Goal: Check status: Check status

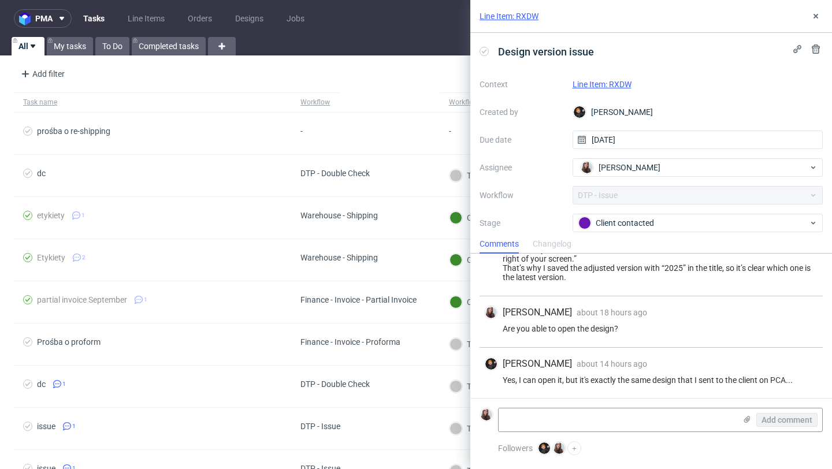
scroll to position [135, 0]
click at [622, 80] on link "Line Item: RXDW" at bounding box center [601, 84] width 59 height 9
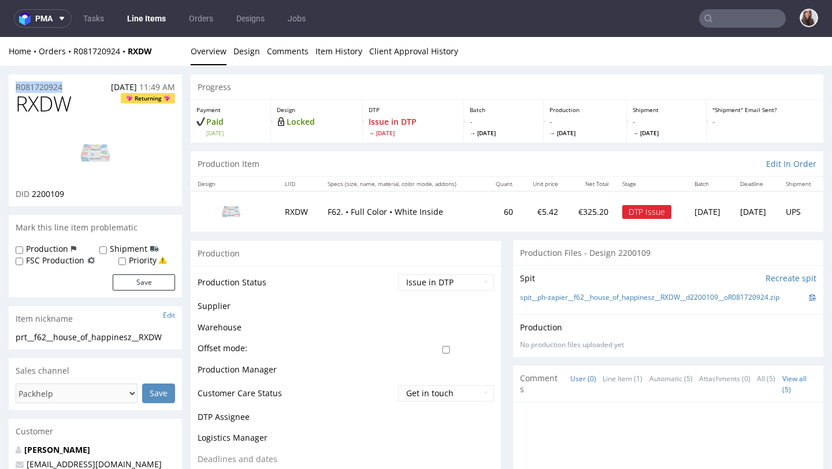
drag, startPoint x: 70, startPoint y: 87, endPoint x: 7, endPoint y: 87, distance: 63.5
copy p "R081720924"
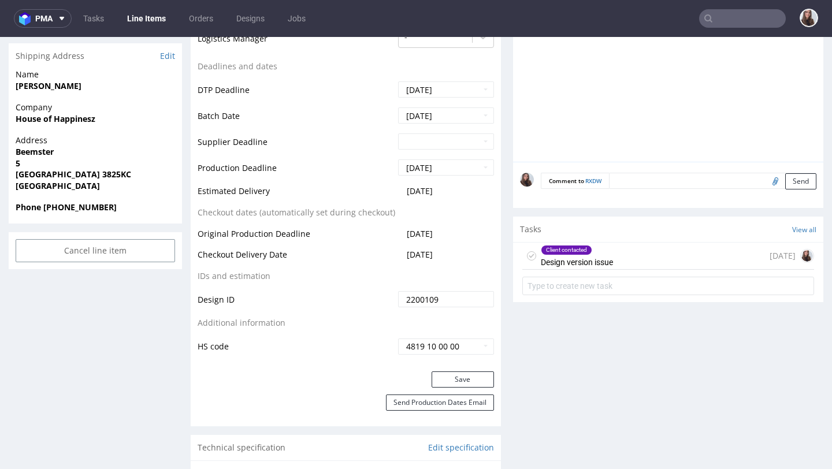
scroll to position [467, 0]
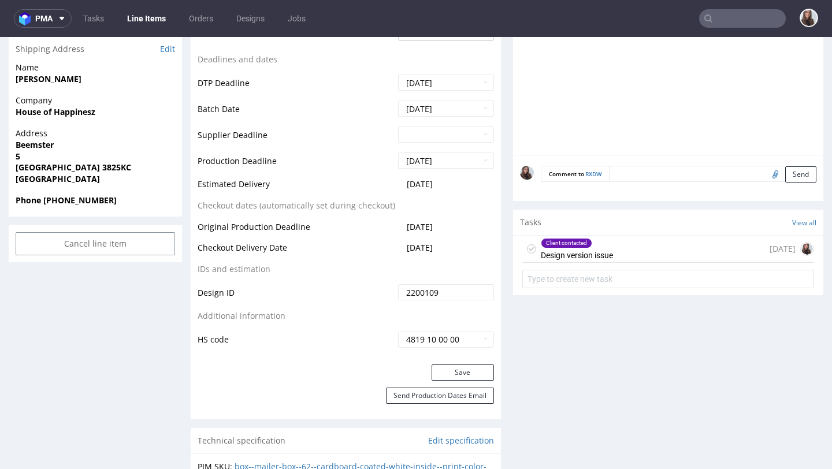
click at [581, 248] on div "Client contacted Design version issue" at bounding box center [576, 249] width 72 height 27
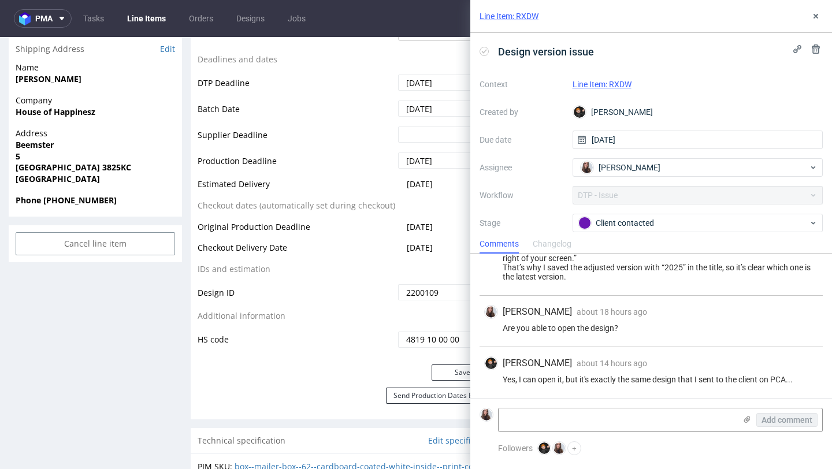
scroll to position [135, 0]
click at [819, 15] on icon at bounding box center [815, 16] width 9 height 9
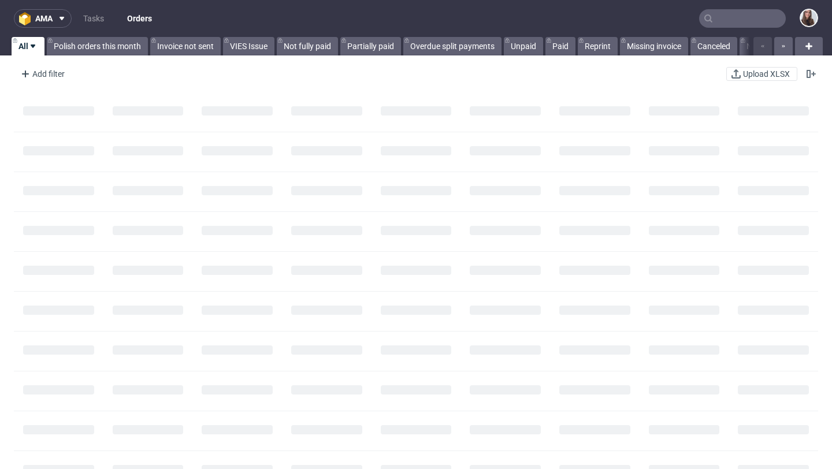
click at [732, 23] on input "text" at bounding box center [742, 18] width 87 height 18
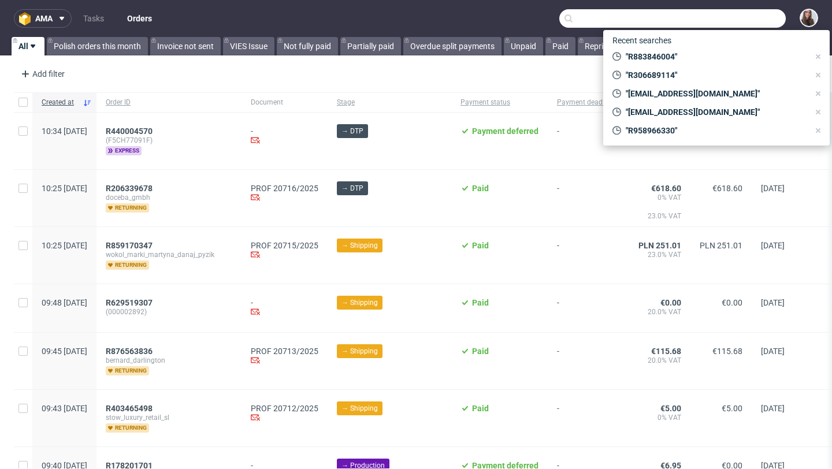
paste input "R265083765"
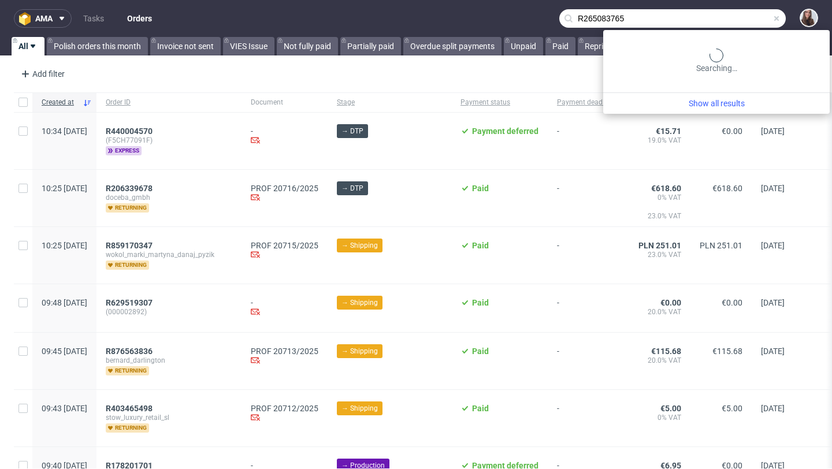
type input "R265083765"
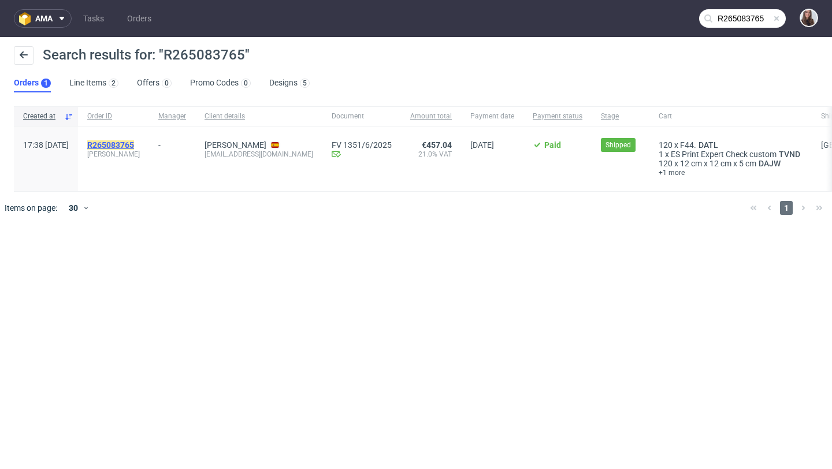
click at [134, 148] on mark "R265083765" at bounding box center [110, 144] width 47 height 9
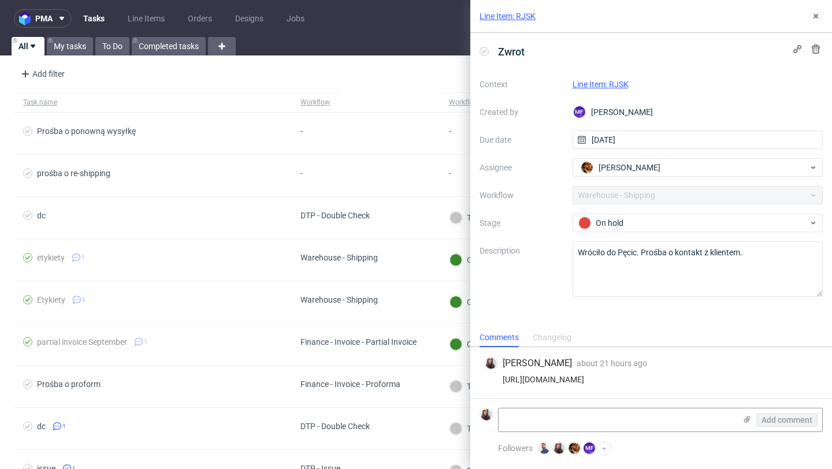
drag, startPoint x: 794, startPoint y: 383, endPoint x: 497, endPoint y: 381, distance: 296.8
click at [497, 381] on div "[URL][DOMAIN_NAME]" at bounding box center [651, 379] width 334 height 9
copy div "[URL][DOMAIN_NAME]"
